Goal: Book appointment/travel/reservation

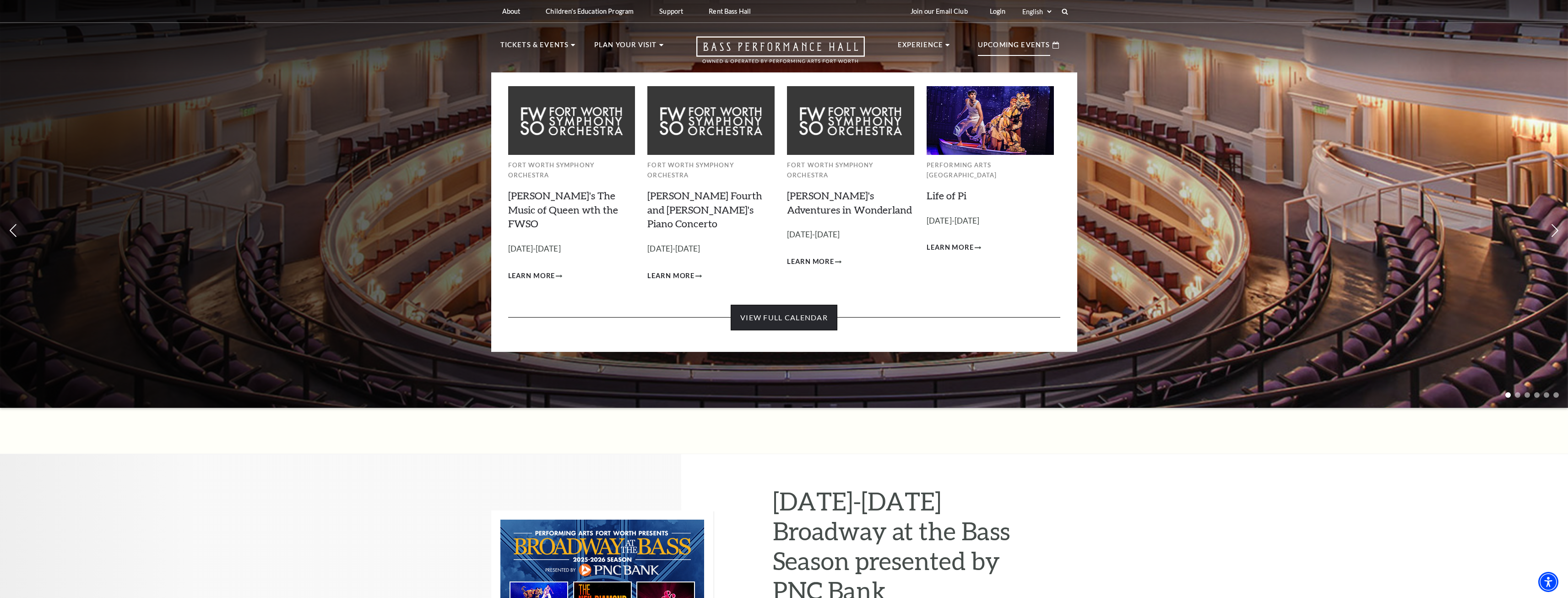
click at [808, 305] on link "View Full Calendar" at bounding box center [784, 317] width 106 height 26
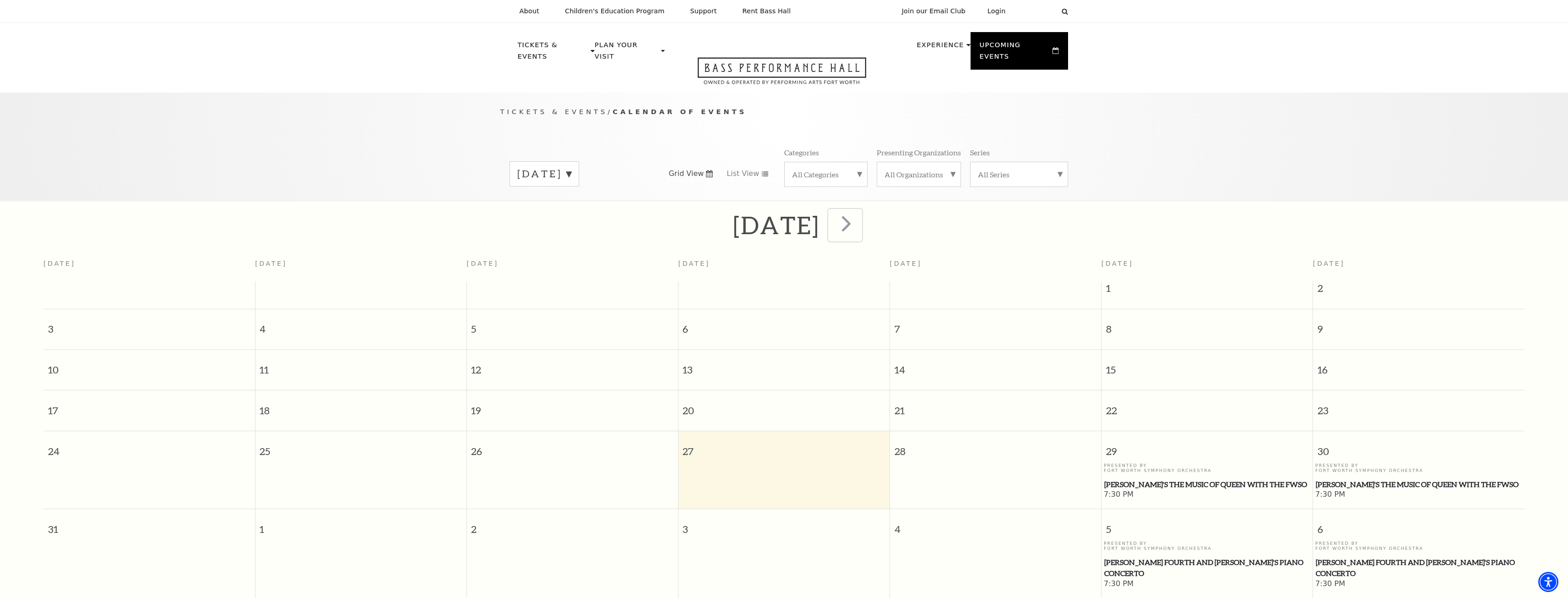
click at [859, 219] on span "next" at bounding box center [847, 223] width 26 height 26
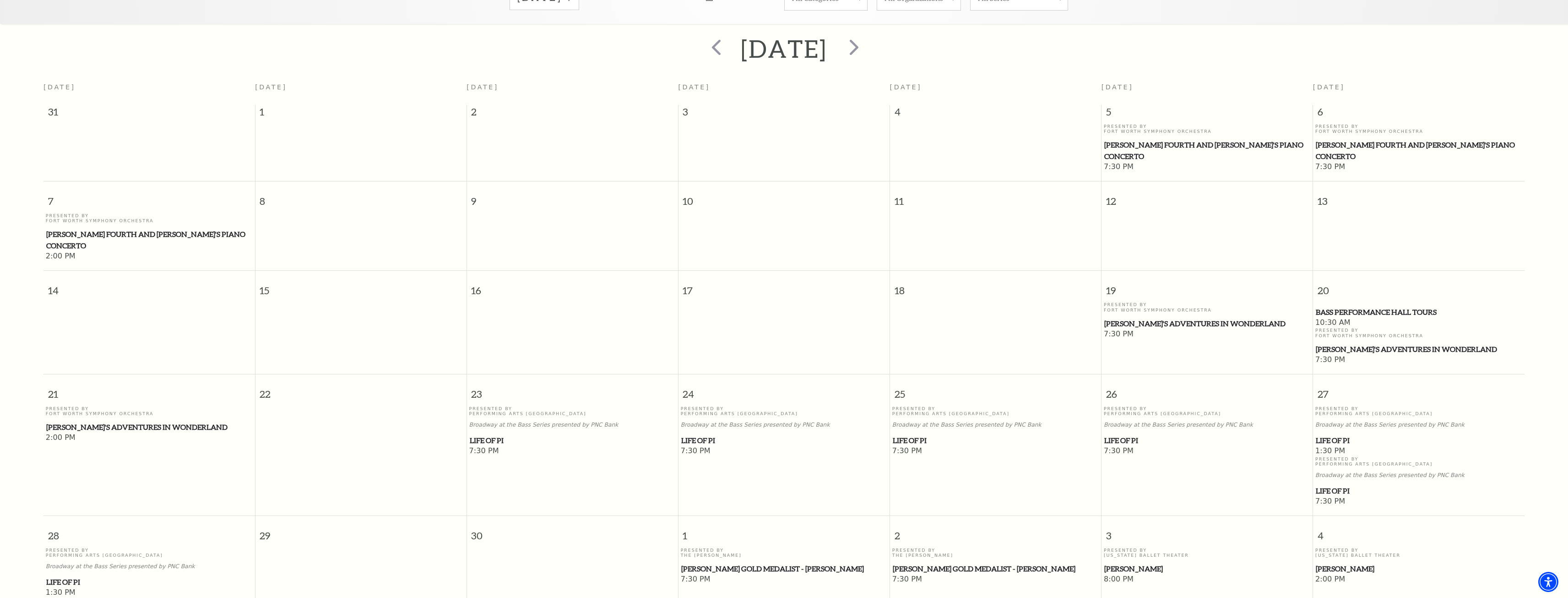
scroll to position [127, 0]
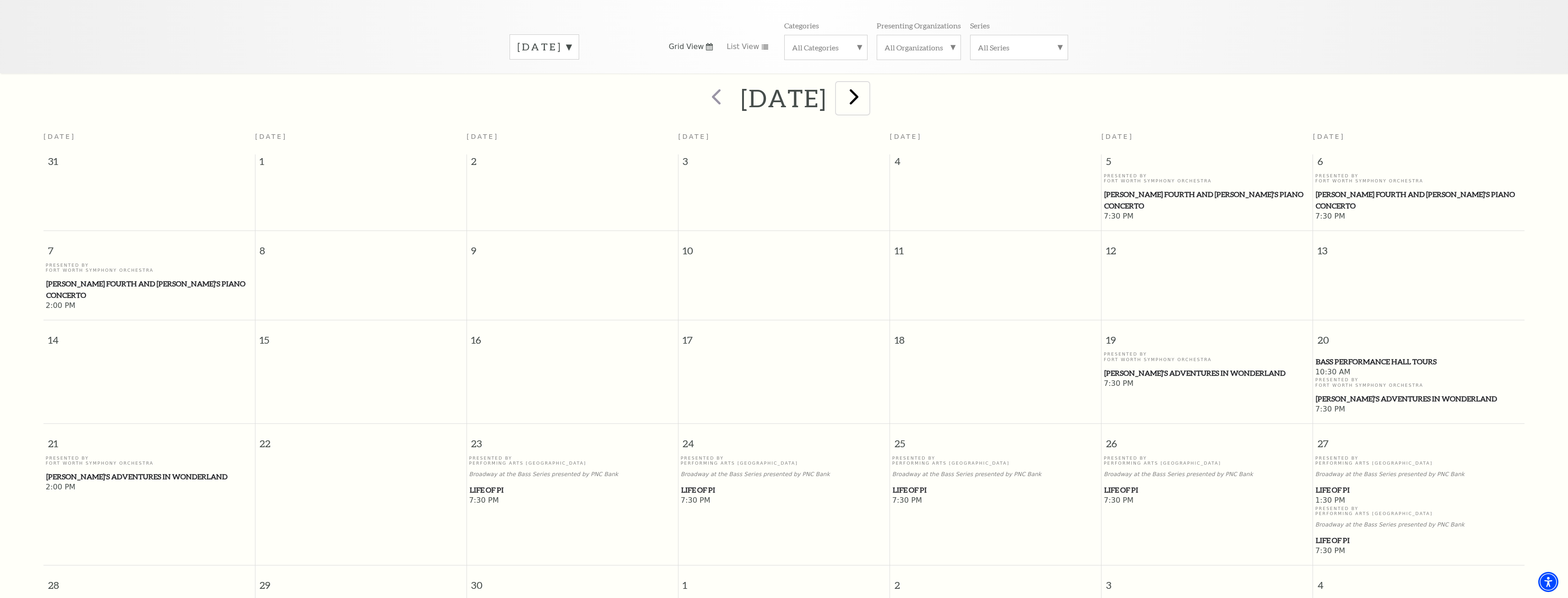
click at [867, 84] on span "next" at bounding box center [854, 96] width 26 height 26
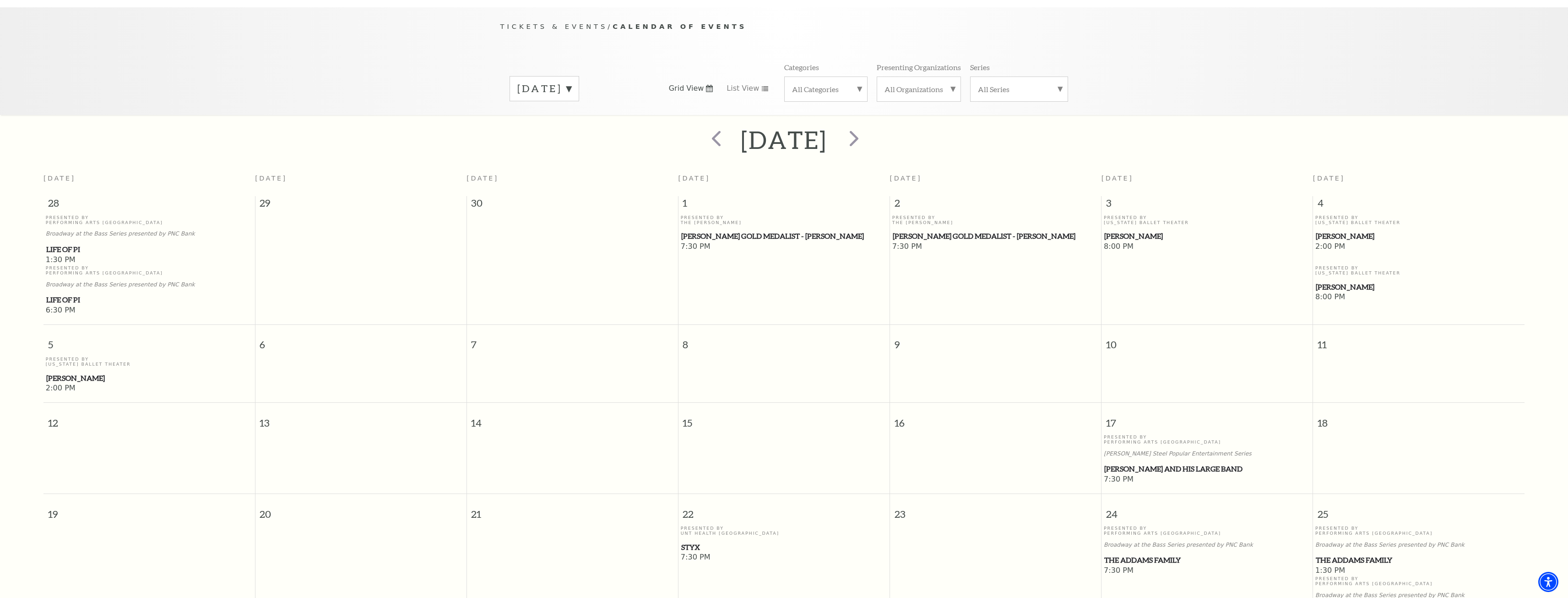
scroll to position [0, 0]
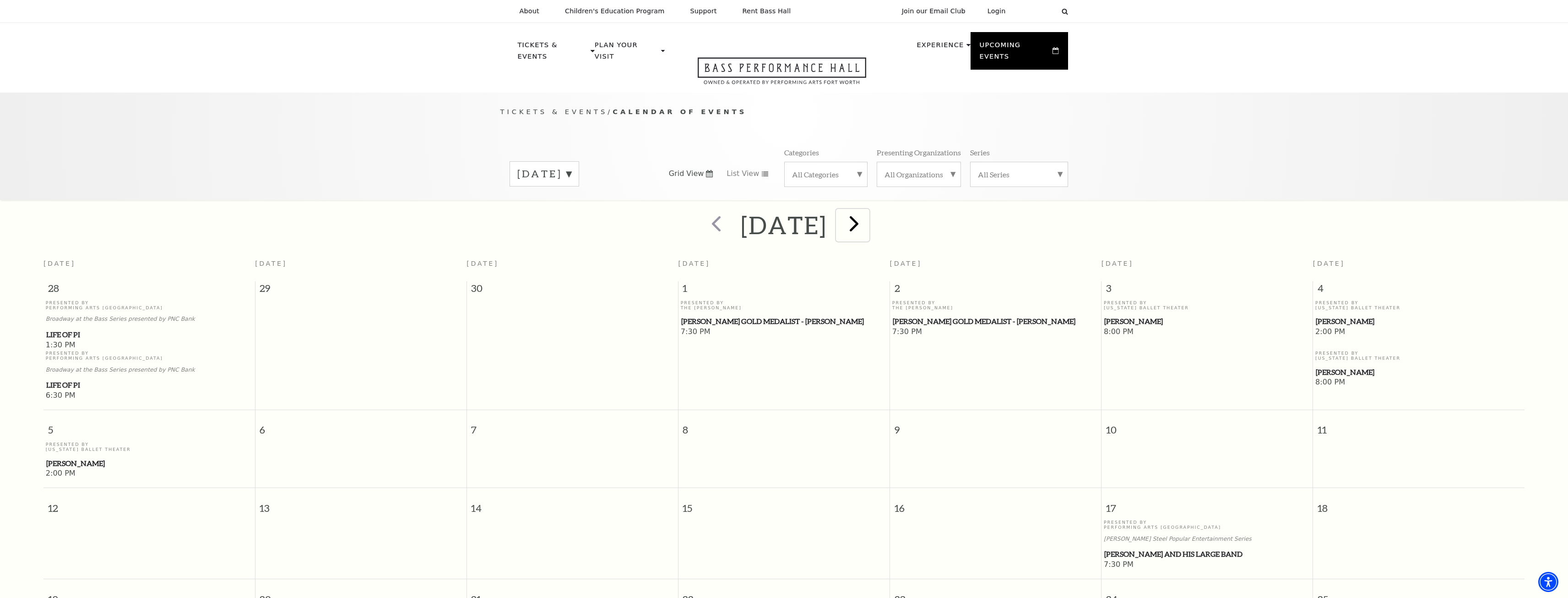
click at [867, 216] on span "next" at bounding box center [854, 223] width 26 height 26
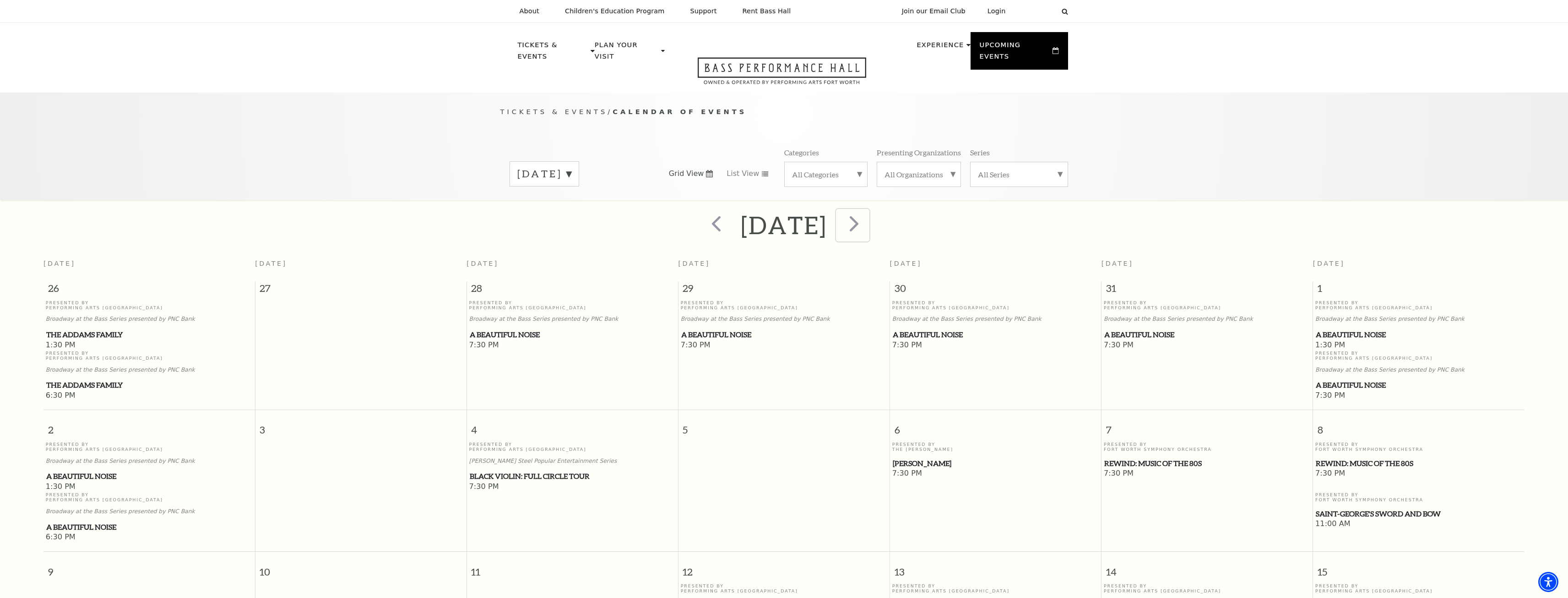
click at [867, 215] on span "next" at bounding box center [854, 223] width 26 height 26
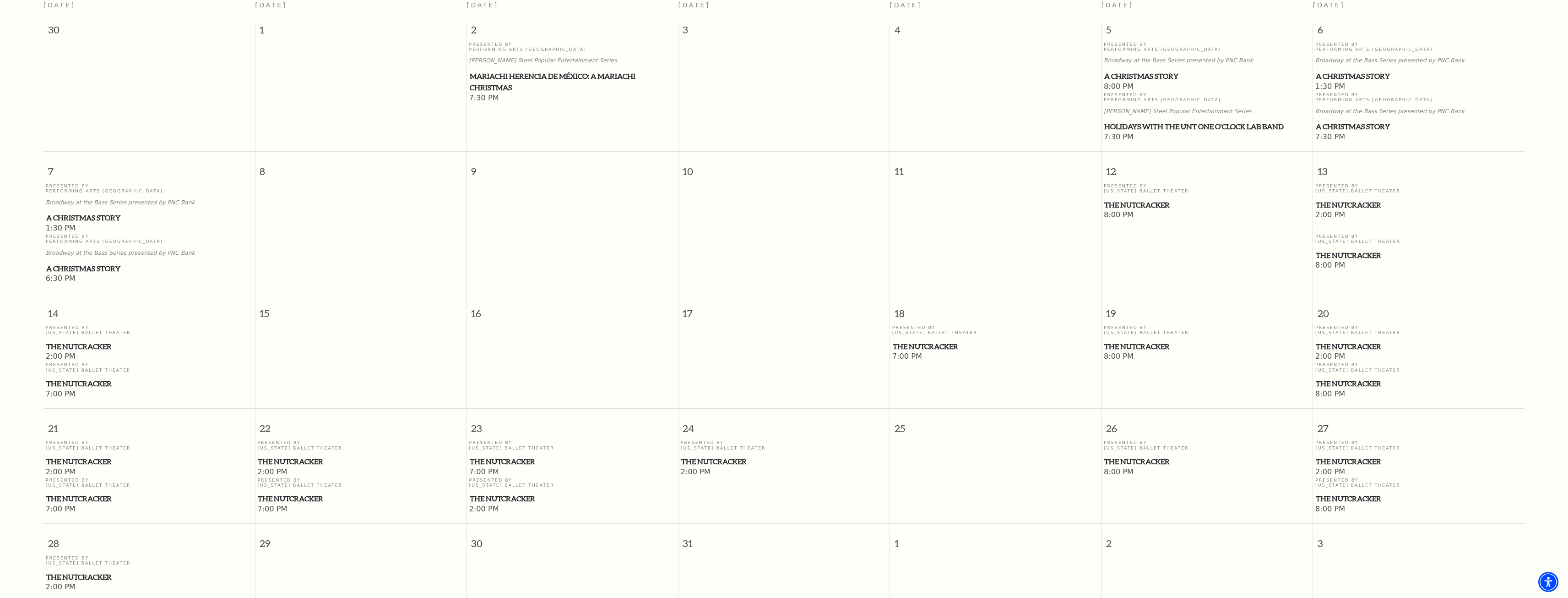
scroll to position [219, 0]
